Goal: Task Accomplishment & Management: Manage account settings

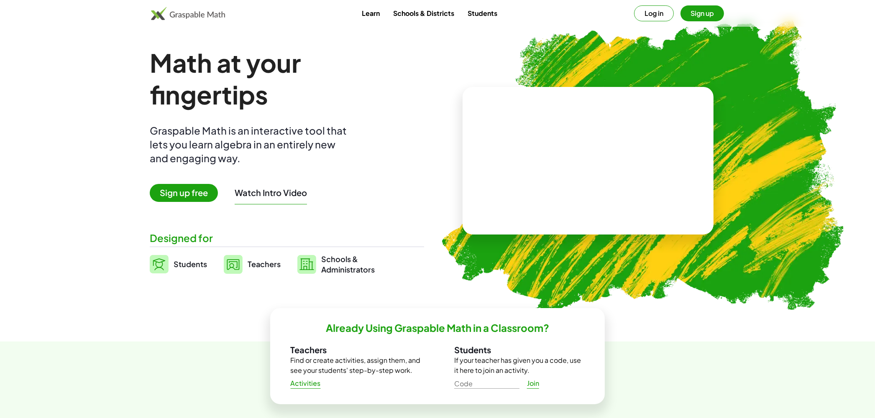
click at [655, 15] on button "Log in" at bounding box center [654, 13] width 40 height 16
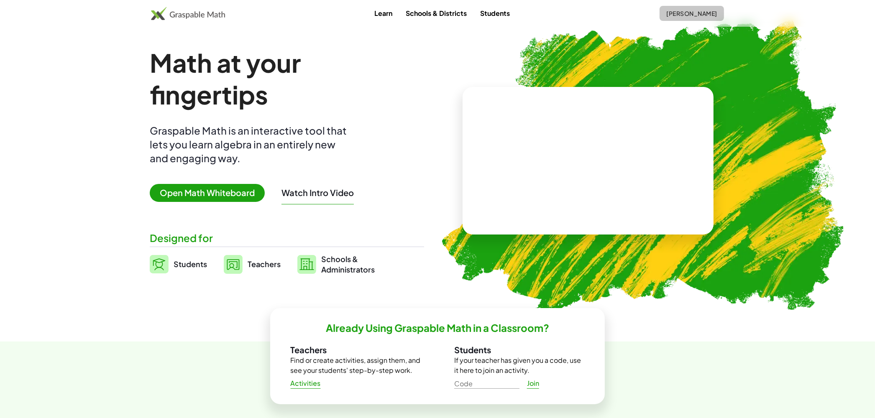
click at [691, 12] on span "[PERSON_NAME]" at bounding box center [691, 14] width 51 height 8
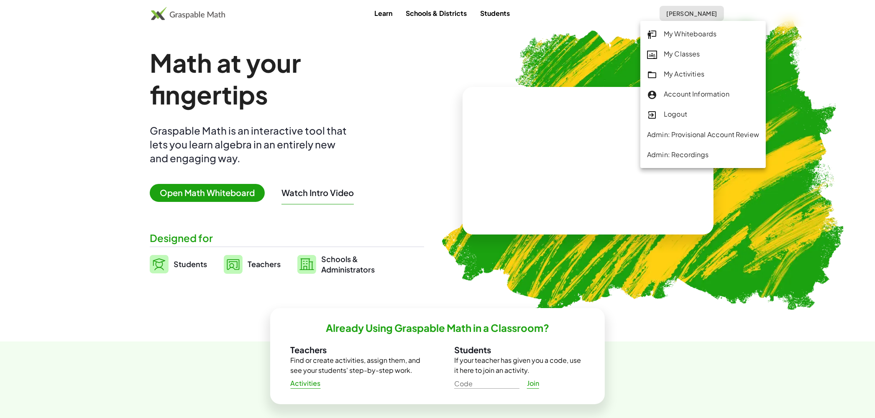
click at [691, 56] on div "My Classes" at bounding box center [703, 54] width 112 height 11
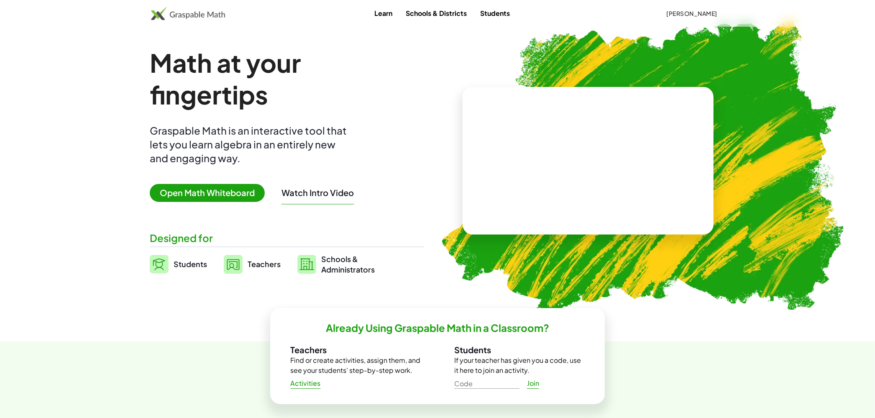
click at [675, 13] on span "[PERSON_NAME]" at bounding box center [691, 14] width 51 height 8
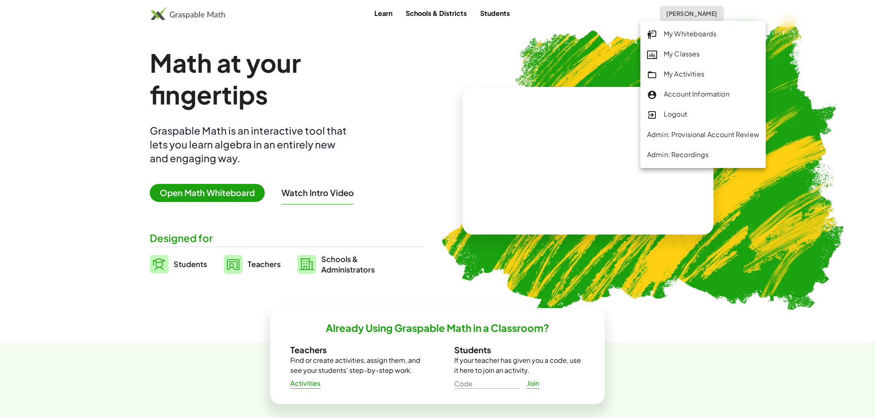
click at [686, 56] on div "My Classes" at bounding box center [703, 54] width 112 height 11
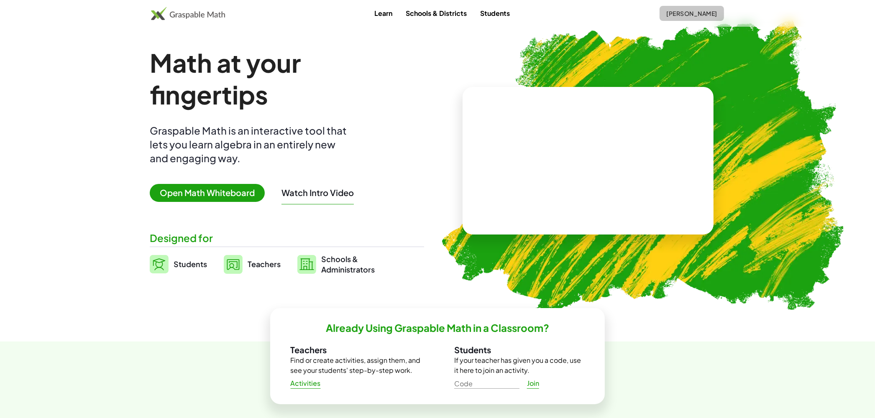
click at [667, 16] on span "[PERSON_NAME]" at bounding box center [691, 14] width 51 height 8
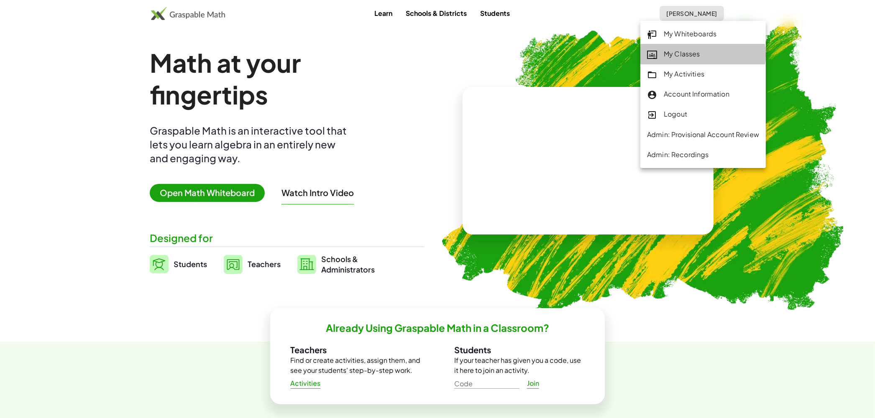
click at [684, 54] on div "My Classes" at bounding box center [703, 54] width 112 height 11
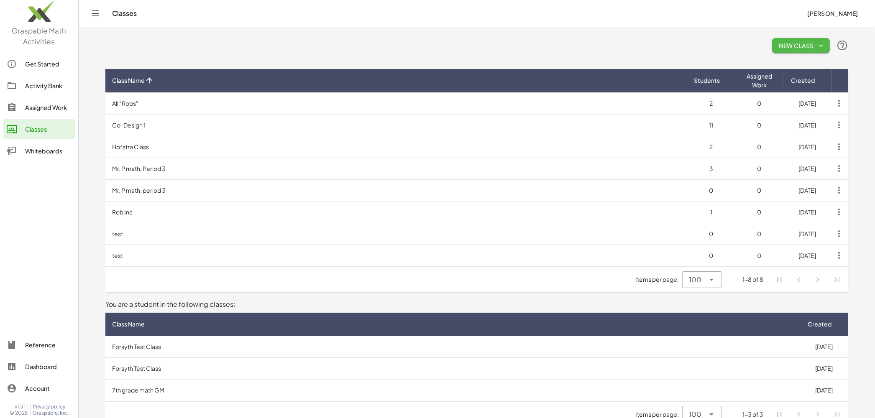
click at [787, 44] on span "New Class" at bounding box center [801, 46] width 44 height 8
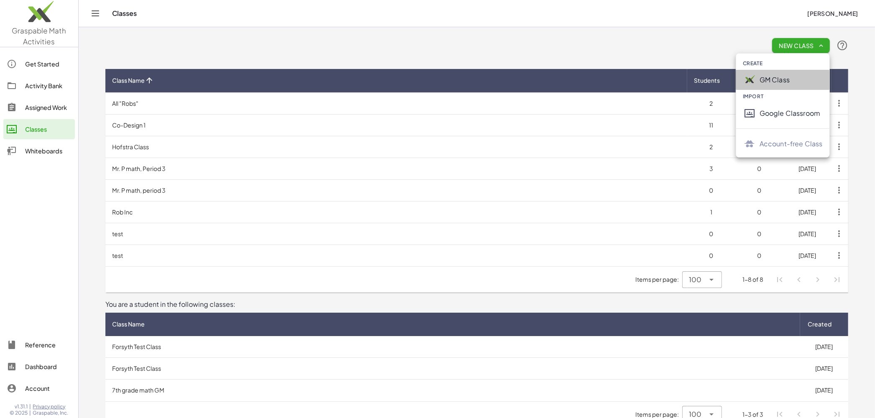
click at [784, 79] on div "GM Class" at bounding box center [791, 80] width 63 height 10
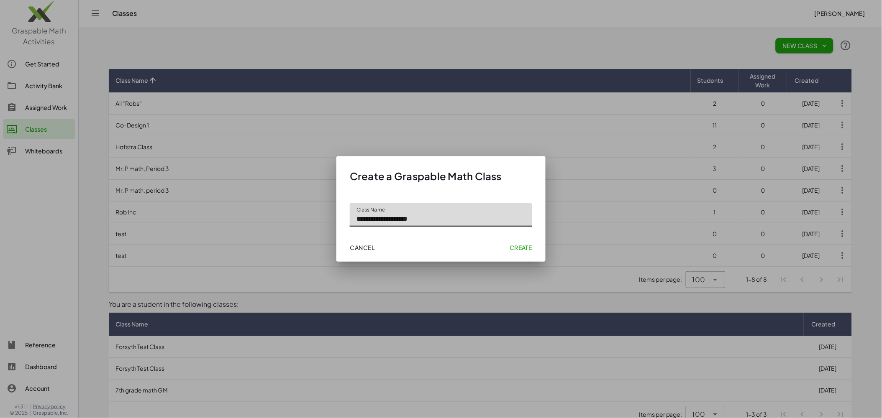
type input "**********"
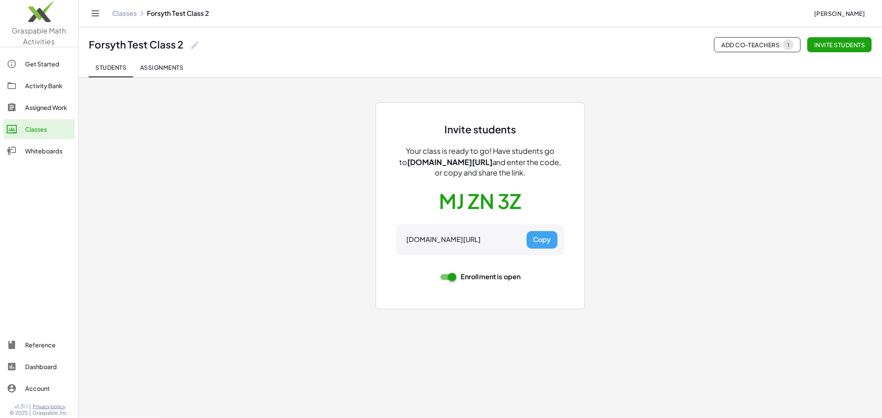
click at [542, 241] on button "Copy" at bounding box center [542, 240] width 31 height 18
click at [171, 69] on span "Assignments" at bounding box center [162, 68] width 44 height 8
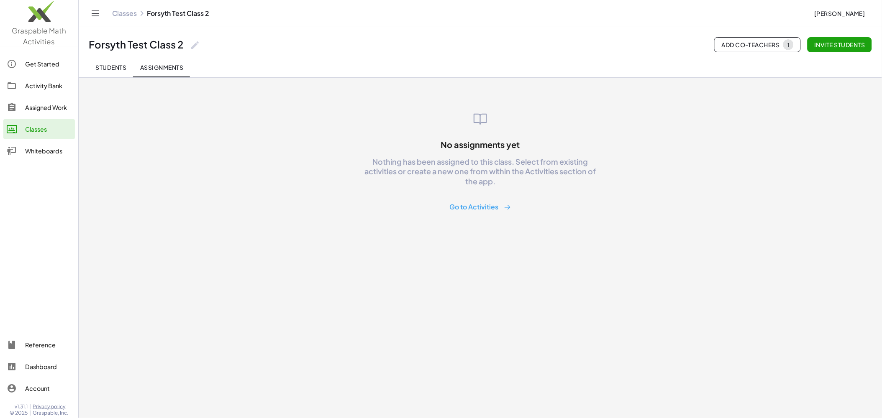
click at [33, 128] on div "Classes" at bounding box center [48, 129] width 46 height 10
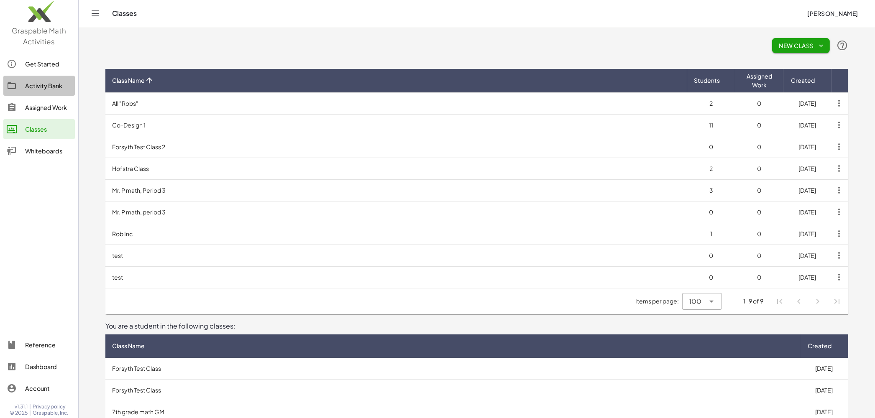
click at [51, 84] on div "Activity Bank" at bounding box center [48, 86] width 46 height 10
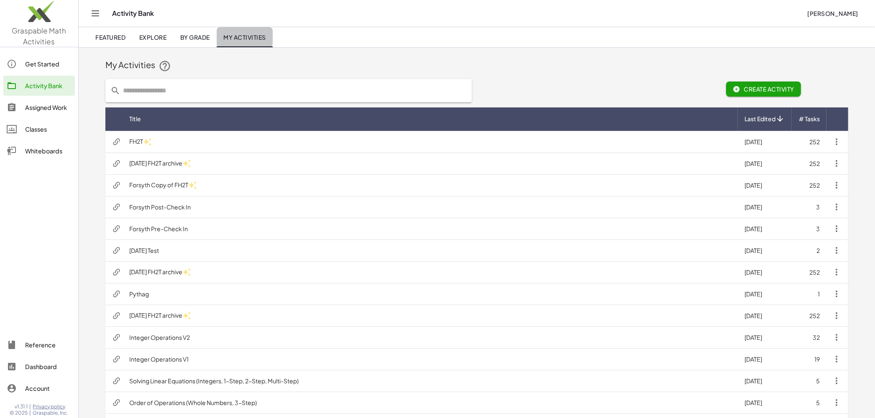
click at [252, 39] on span "My Activities" at bounding box center [244, 37] width 43 height 8
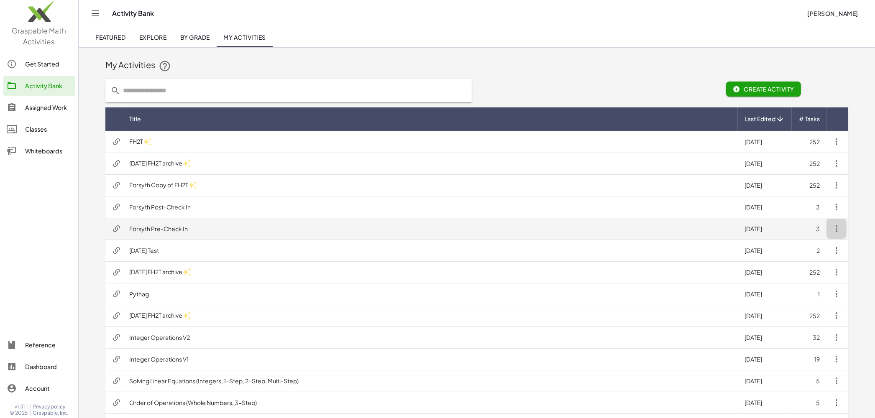
click at [839, 231] on icon "button" at bounding box center [837, 229] width 10 height 10
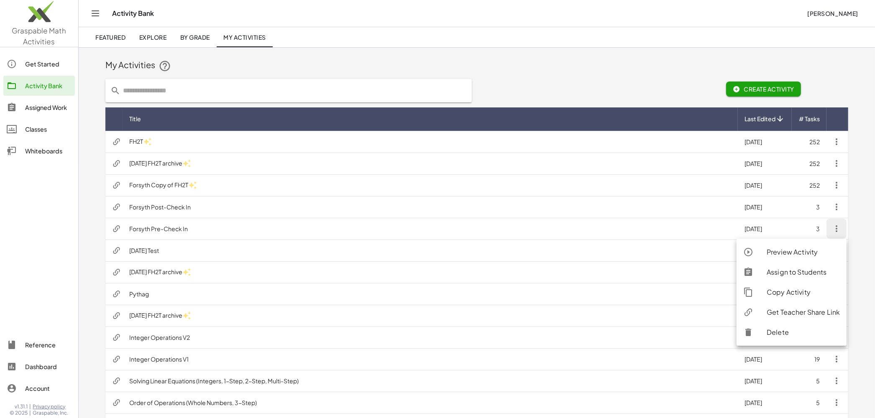
click at [808, 270] on div "Assign to Students" at bounding box center [803, 272] width 73 height 10
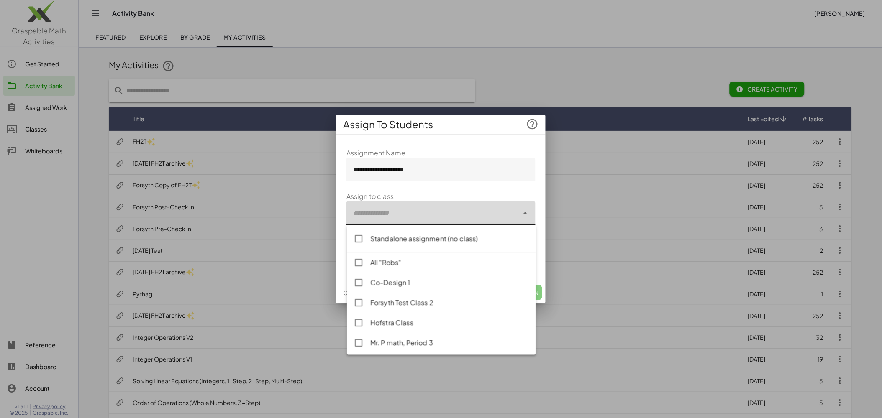
click at [483, 216] on div at bounding box center [432, 213] width 172 height 23
click at [383, 305] on div "Forsyth Test Class 2" at bounding box center [449, 303] width 159 height 10
type input "**********"
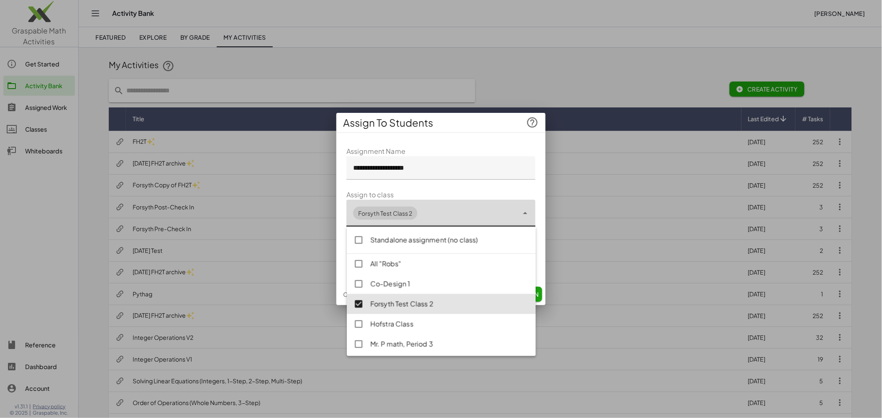
click at [542, 277] on div "**********" at bounding box center [440, 212] width 209 height 144
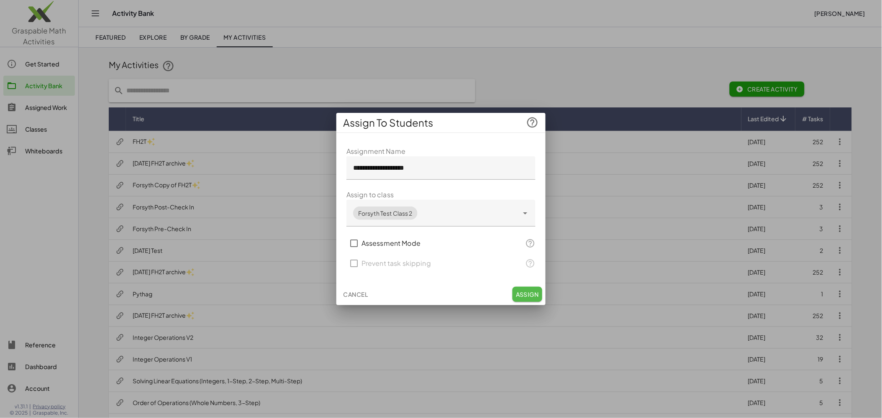
click at [527, 295] on span "Assign" at bounding box center [527, 295] width 23 height 8
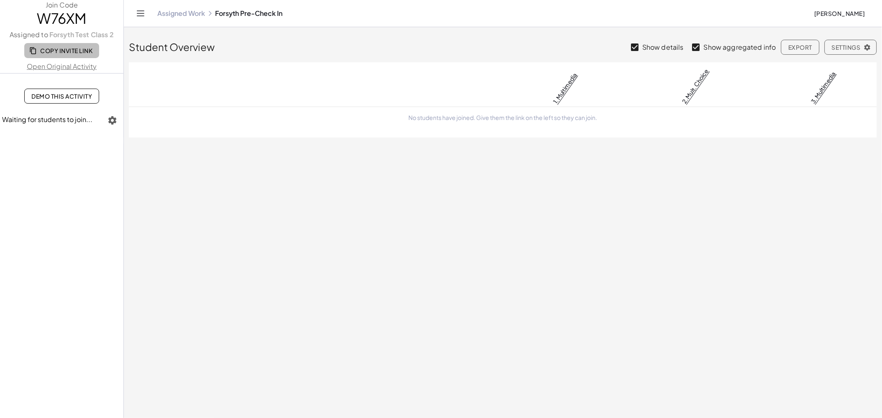
click at [59, 49] on span "Copy Invite Link" at bounding box center [61, 51] width 61 height 8
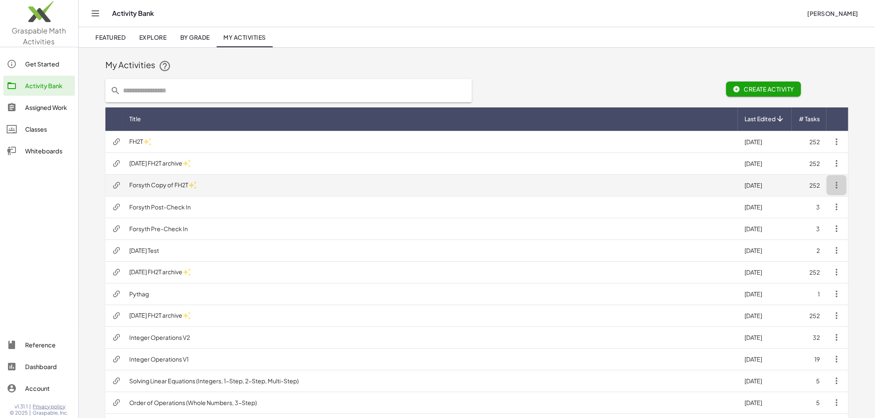
click at [840, 184] on icon "button" at bounding box center [837, 185] width 10 height 10
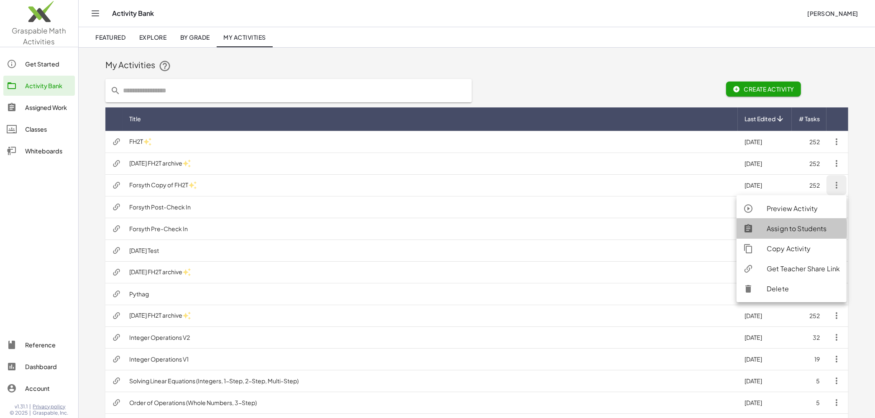
click at [807, 229] on div "Assign to Students" at bounding box center [803, 229] width 73 height 10
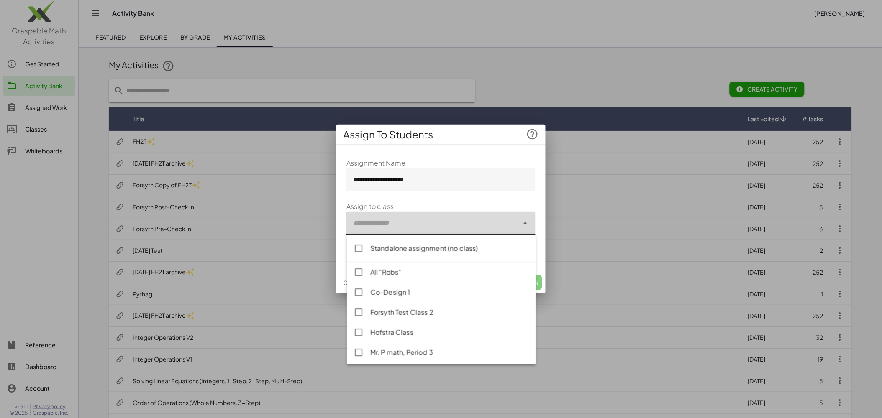
click at [440, 229] on div at bounding box center [432, 223] width 172 height 23
click at [411, 314] on div "Forsyth Test Class 2" at bounding box center [449, 312] width 159 height 10
type input "**********"
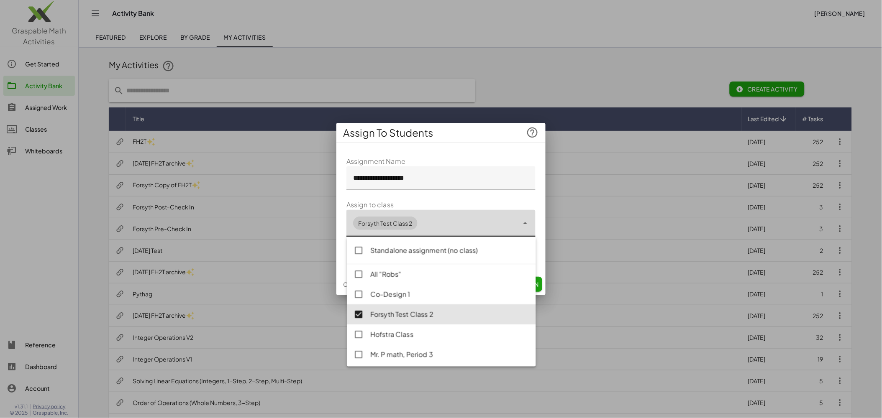
click at [523, 153] on div "**********" at bounding box center [440, 212] width 209 height 124
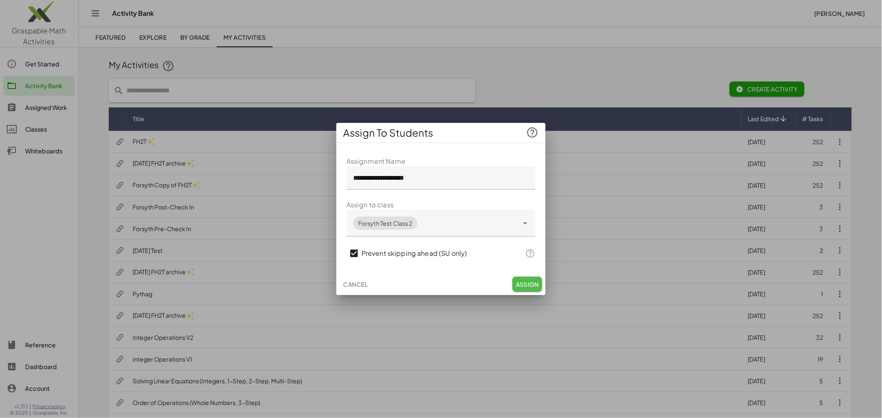
click at [530, 285] on span "Assign" at bounding box center [527, 285] width 23 height 8
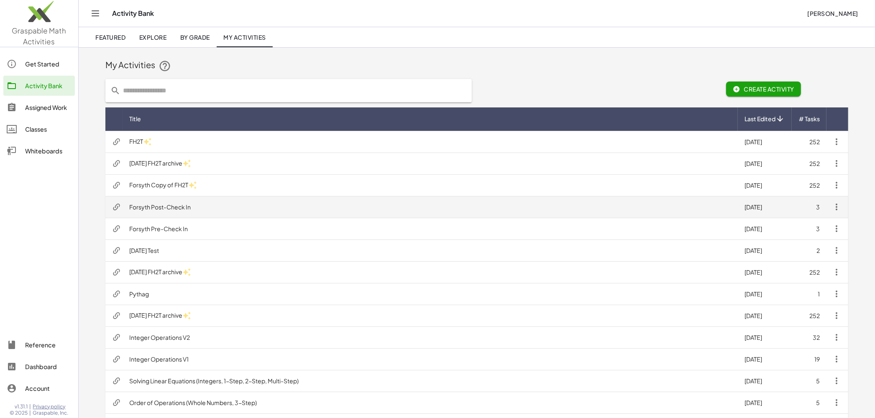
click at [837, 208] on icon "button" at bounding box center [837, 207] width 10 height 10
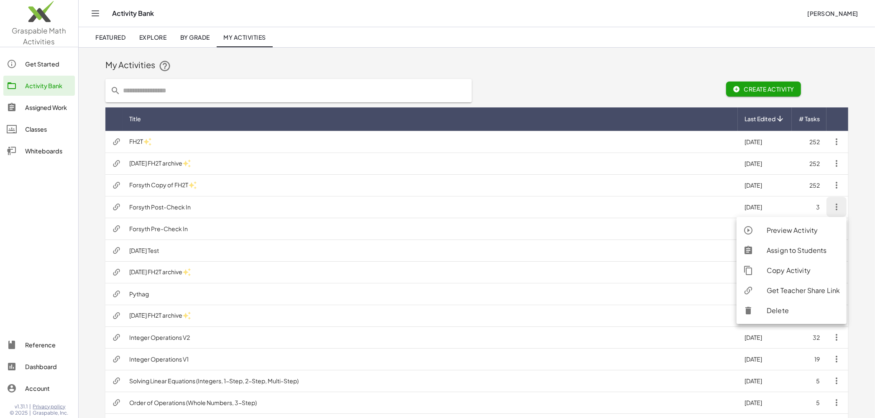
click at [804, 246] on div "Assign to Students" at bounding box center [803, 251] width 73 height 10
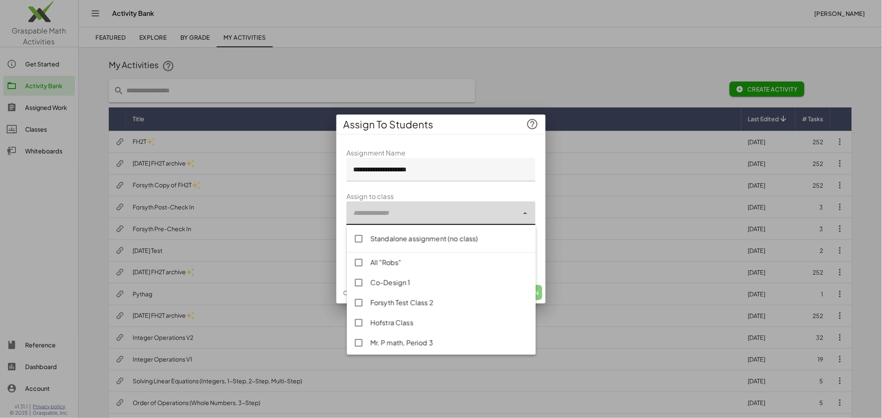
click at [409, 217] on div at bounding box center [432, 213] width 172 height 23
click at [414, 302] on div "Forsyth Test Class 2" at bounding box center [449, 303] width 159 height 10
type input "**********"
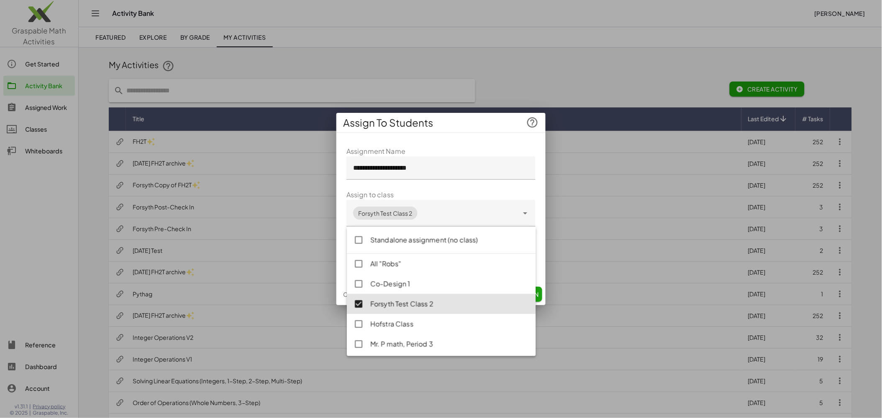
click at [459, 185] on form "**********" at bounding box center [440, 209] width 189 height 127
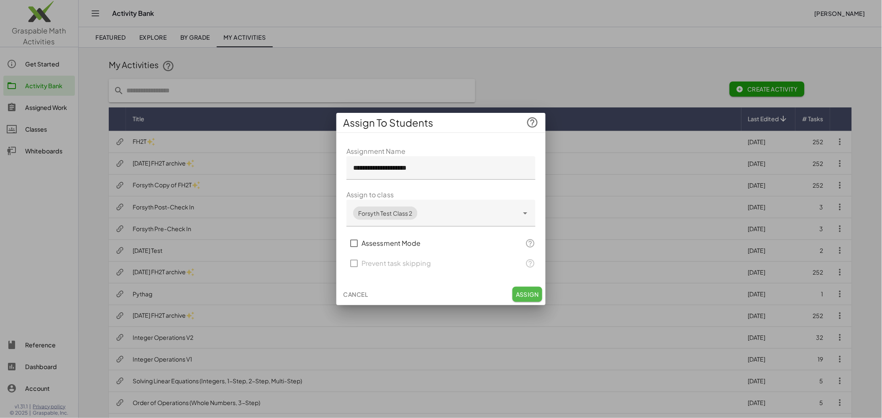
click at [526, 298] on span "Assign" at bounding box center [527, 295] width 23 height 8
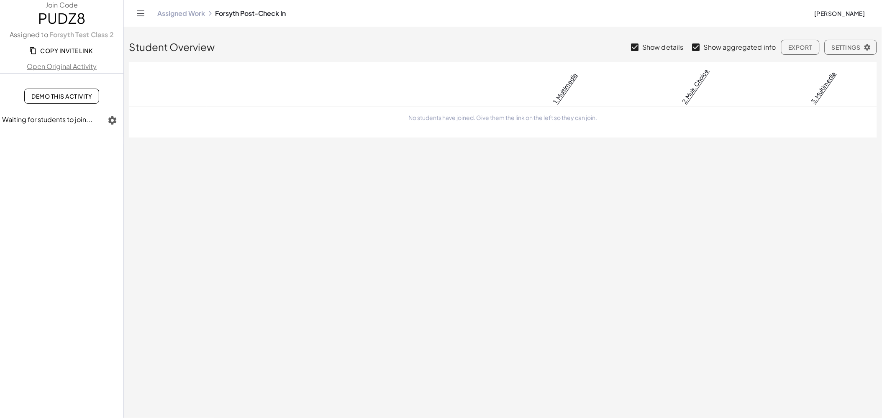
click at [68, 49] on span "Copy Invite Link" at bounding box center [61, 51] width 61 height 8
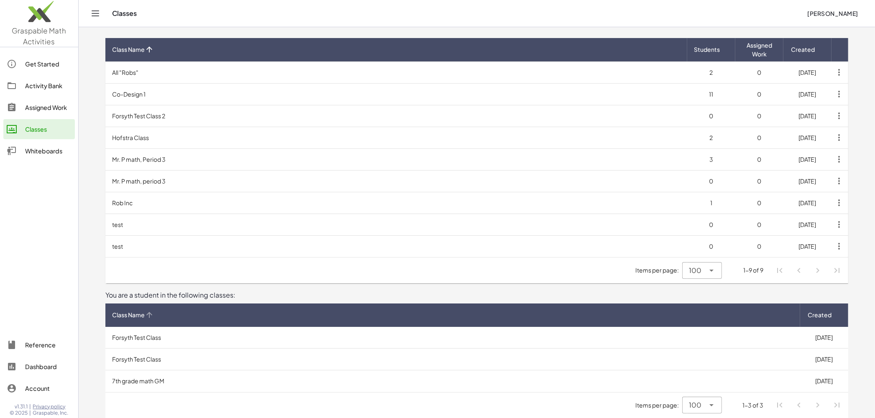
scroll to position [36, 0]
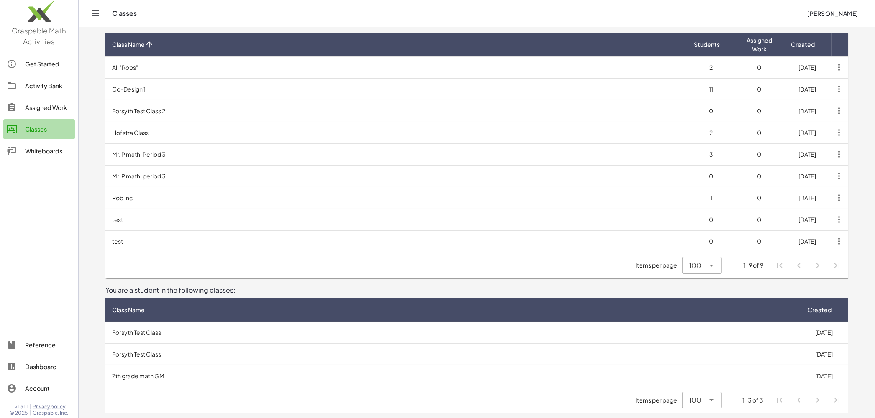
click at [34, 128] on div "Classes" at bounding box center [48, 129] width 46 height 10
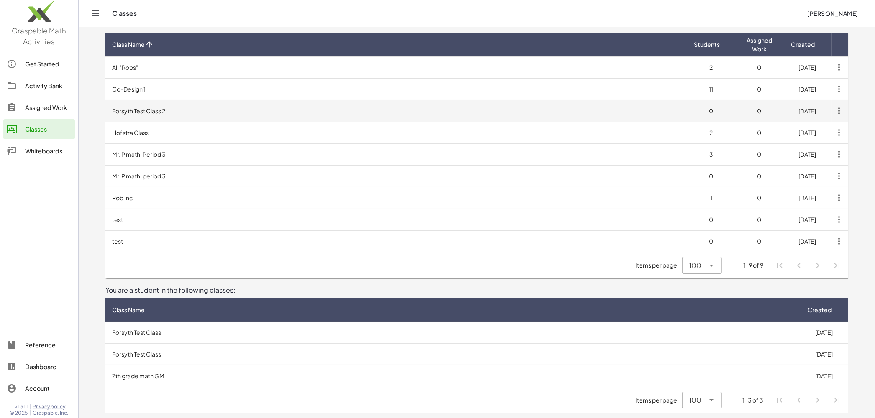
click at [215, 110] on td "Forsyth Test Class 2" at bounding box center [396, 111] width 582 height 22
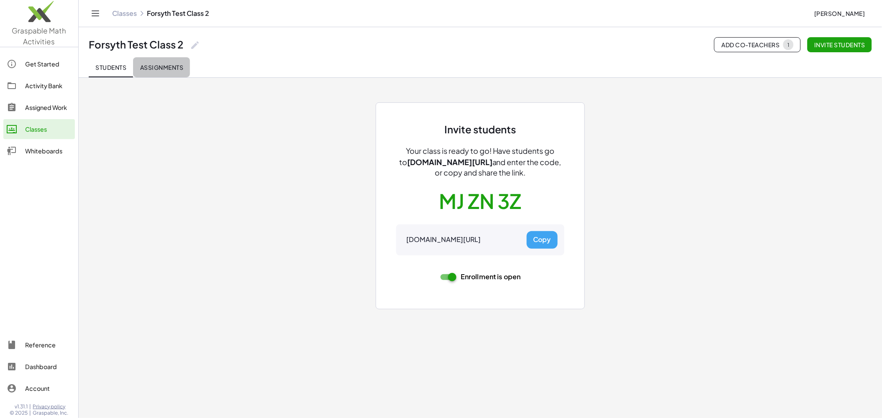
click at [163, 70] on span "Assignments" at bounding box center [162, 68] width 44 height 8
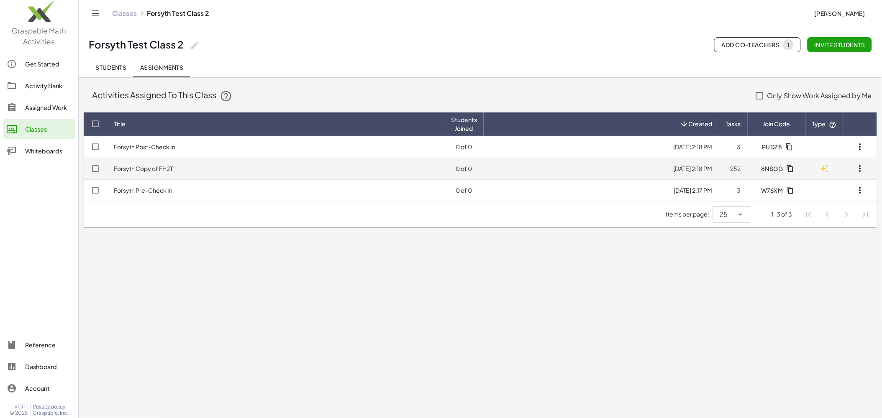
click at [860, 170] on icon "button" at bounding box center [860, 169] width 10 height 10
click at [770, 168] on span "8NSGG" at bounding box center [772, 169] width 22 height 8
click at [155, 170] on link "Forsyth Copy of FH2T" at bounding box center [143, 169] width 59 height 8
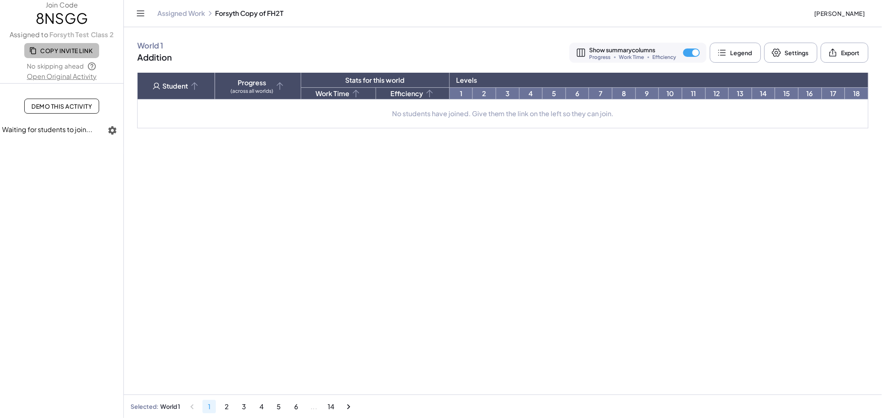
click at [60, 49] on span "Copy Invite Link" at bounding box center [61, 51] width 61 height 8
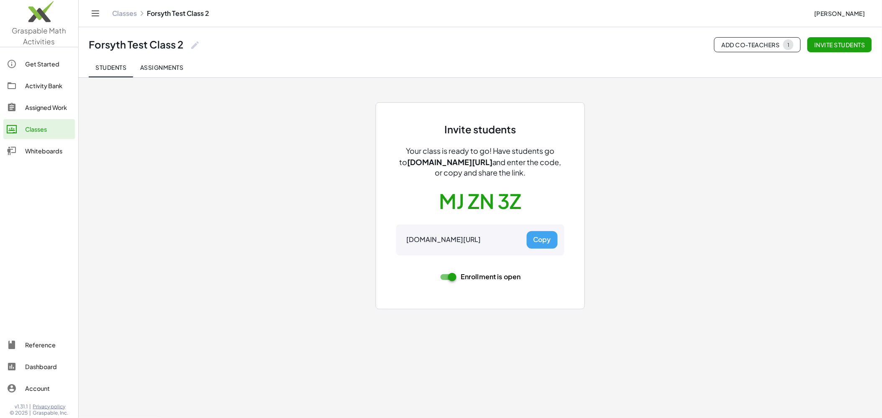
click at [43, 23] on img at bounding box center [39, 14] width 78 height 36
